Goal: Find contact information

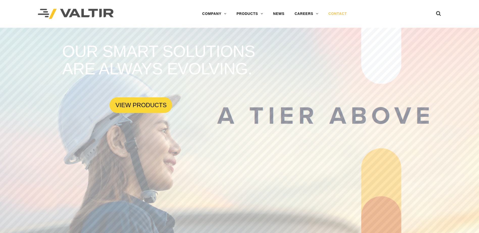
click at [342, 12] on link "CONTACT" at bounding box center [338, 14] width 29 height 10
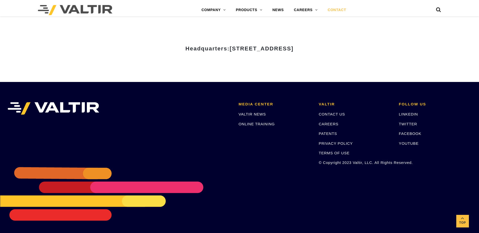
scroll to position [649, 0]
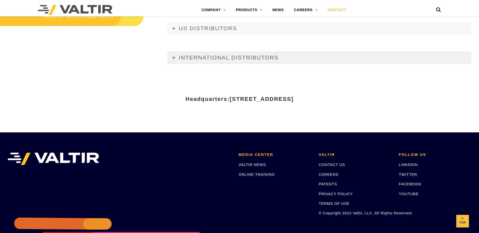
click at [175, 59] on link "INTERNATIONAL DISTRIBUTORS" at bounding box center [319, 58] width 304 height 13
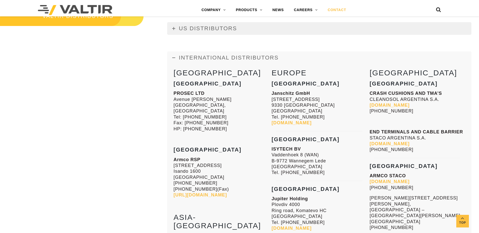
click at [173, 29] on icon at bounding box center [173, 28] width 3 height 3
